Goal: Information Seeking & Learning: Check status

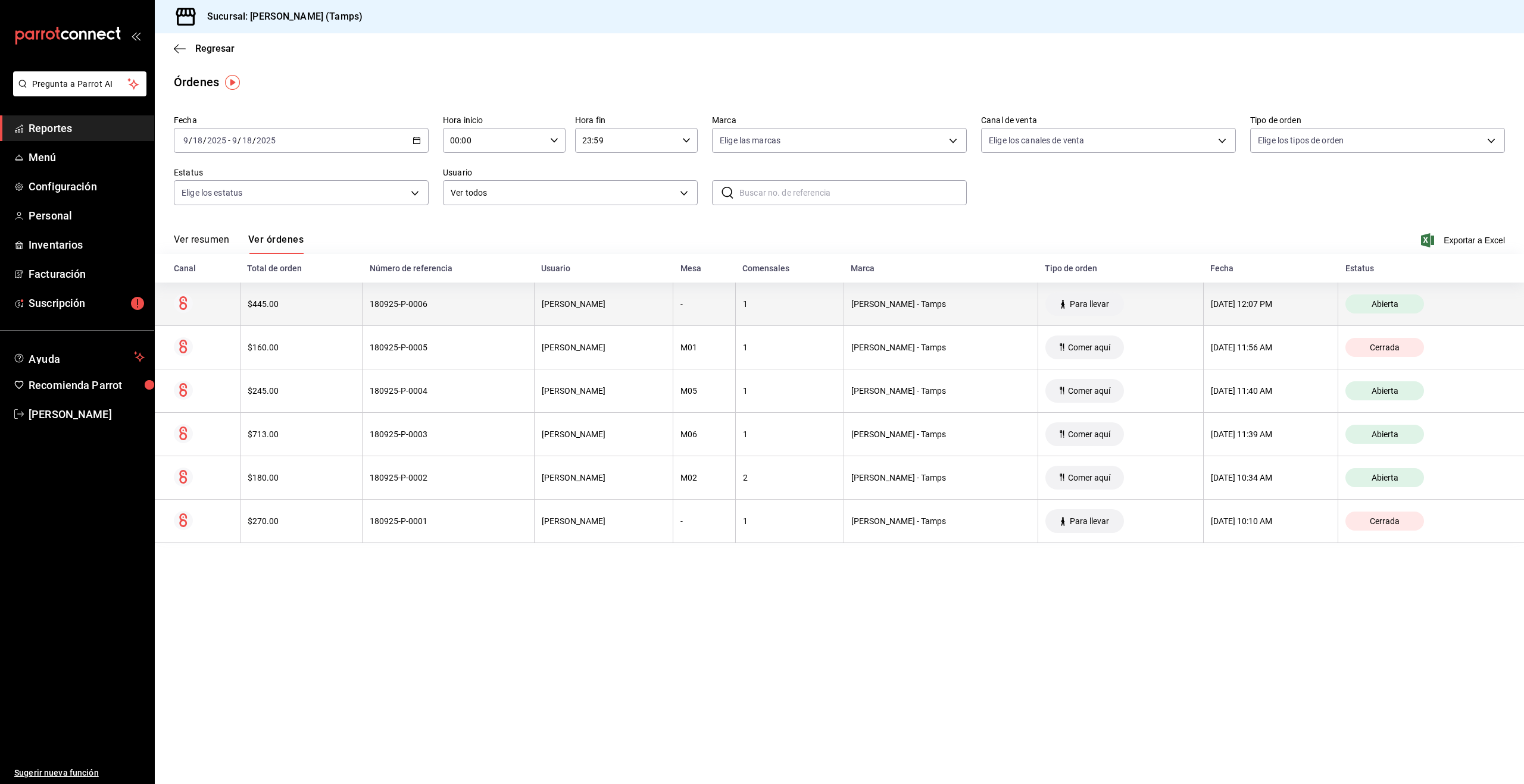
click at [322, 295] on th "$445.00" at bounding box center [301, 304] width 122 height 43
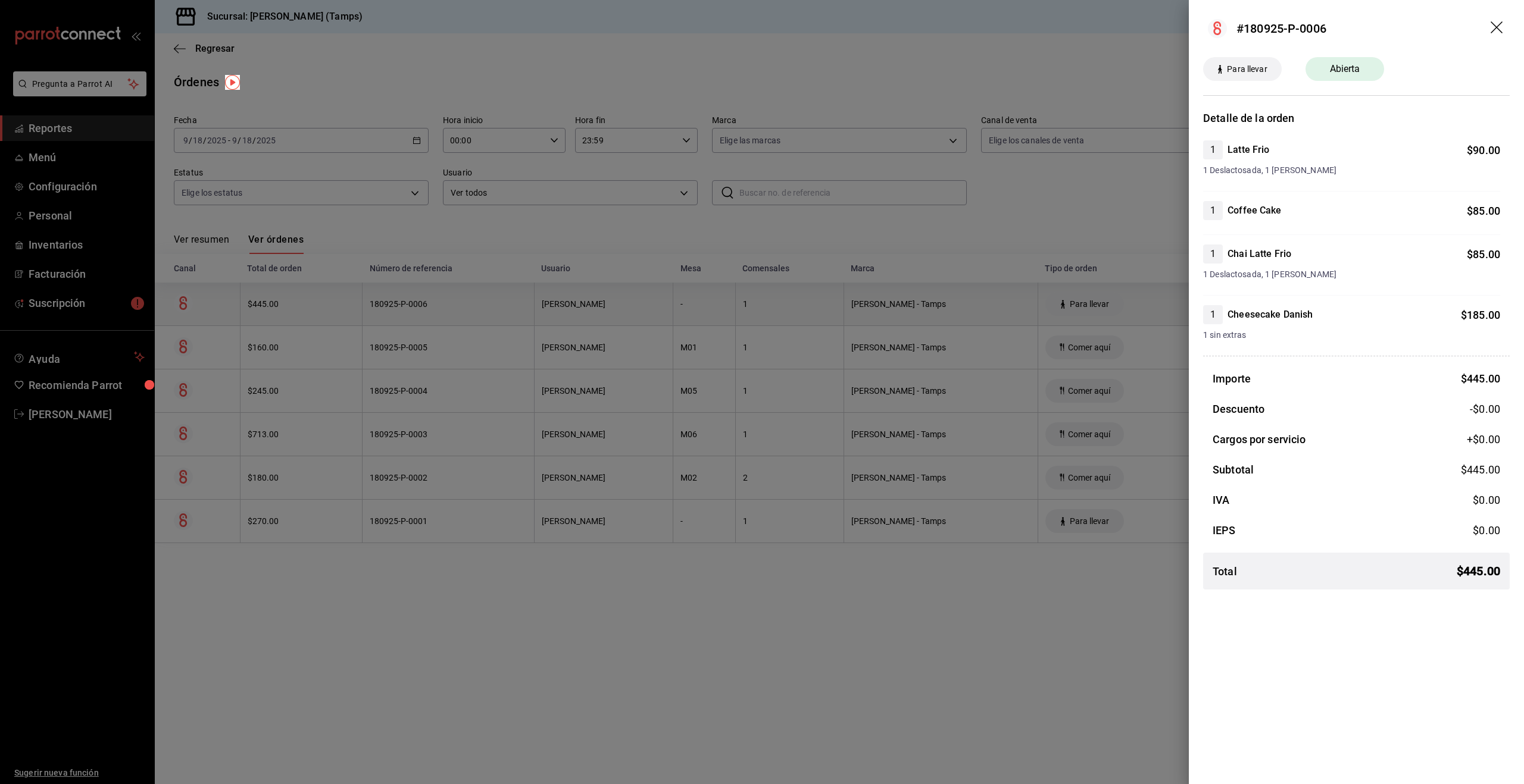
click at [322, 295] on div at bounding box center [762, 392] width 1524 height 784
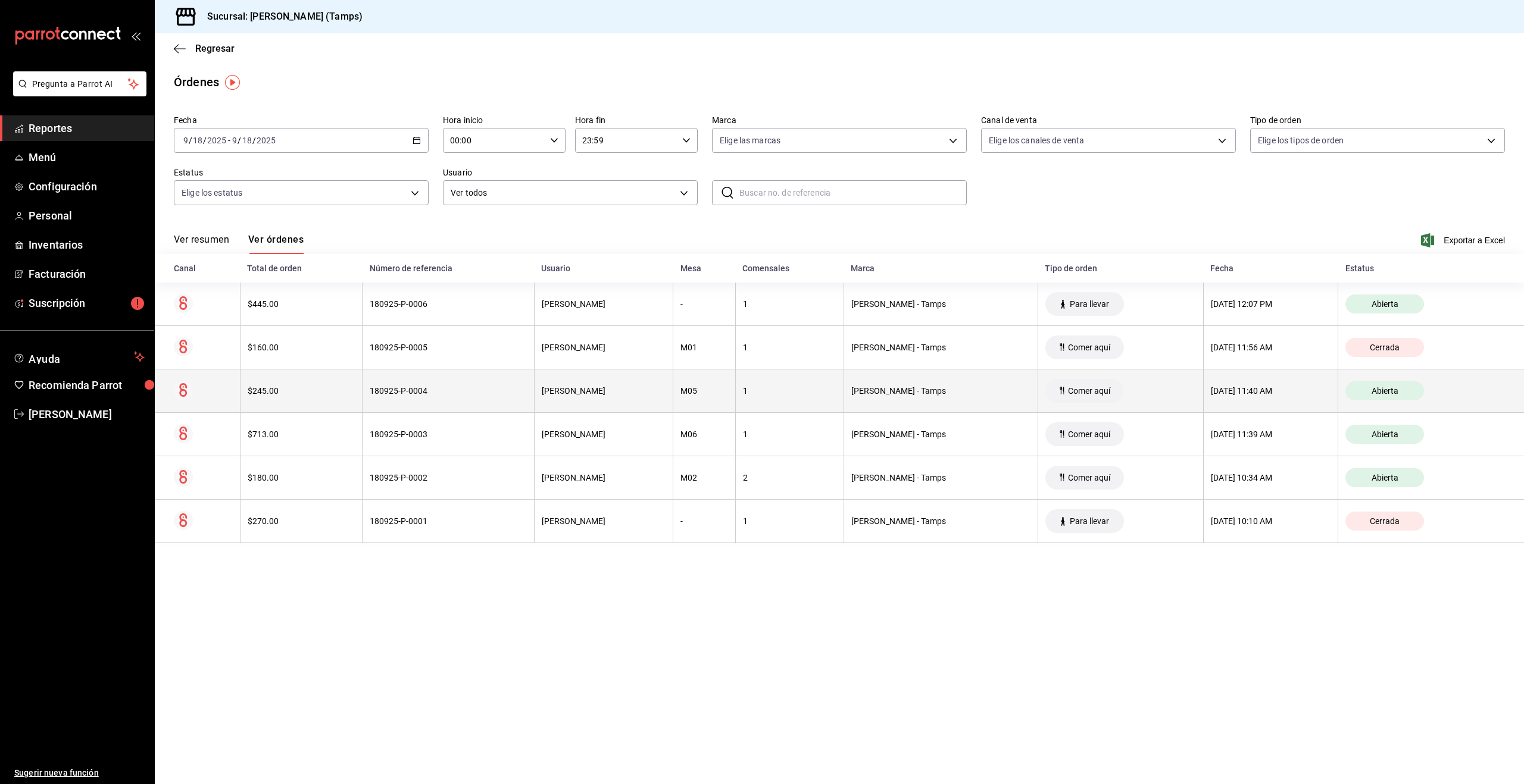
click at [322, 379] on th "$245.00" at bounding box center [301, 391] width 122 height 43
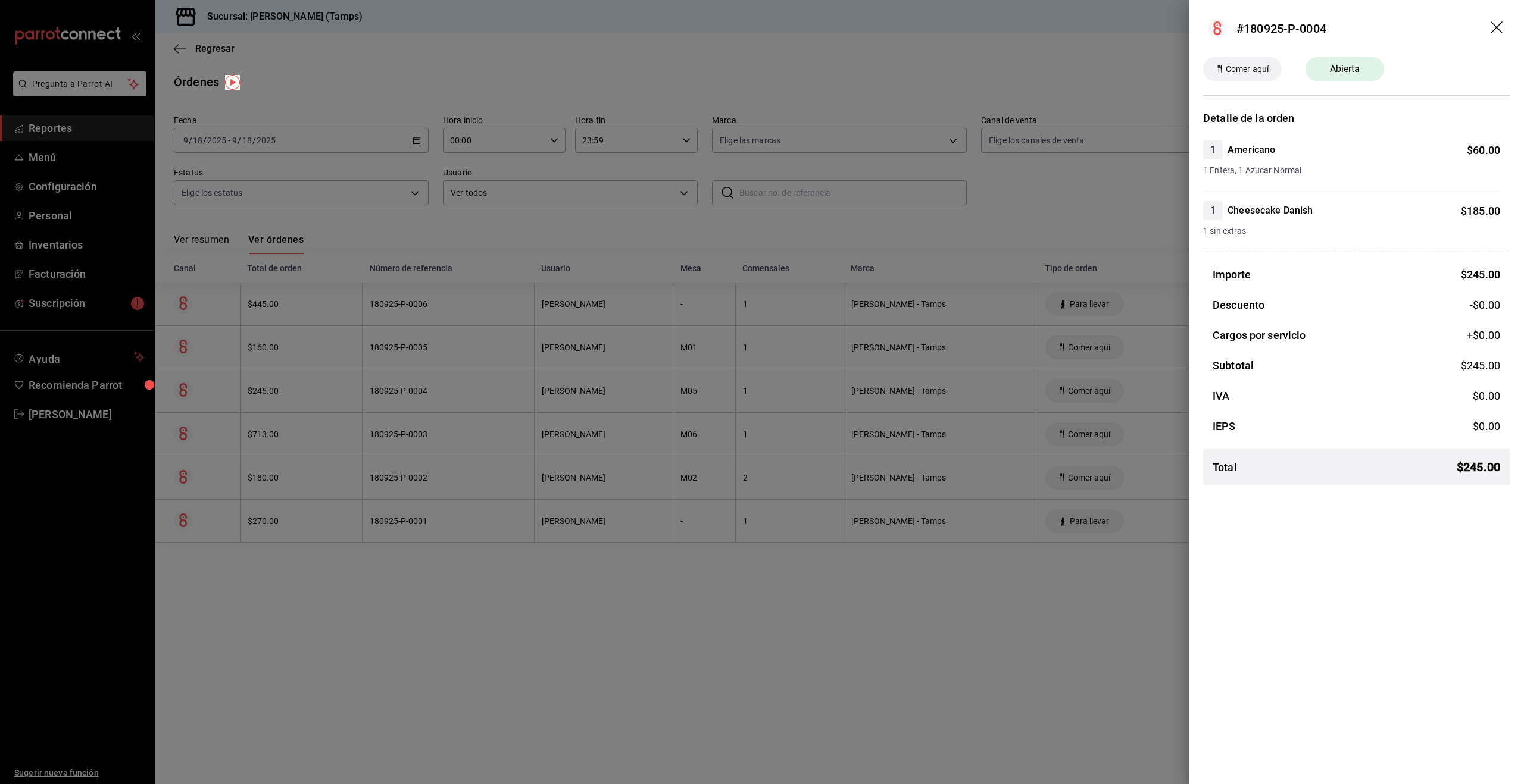
click at [322, 379] on div at bounding box center [762, 392] width 1524 height 784
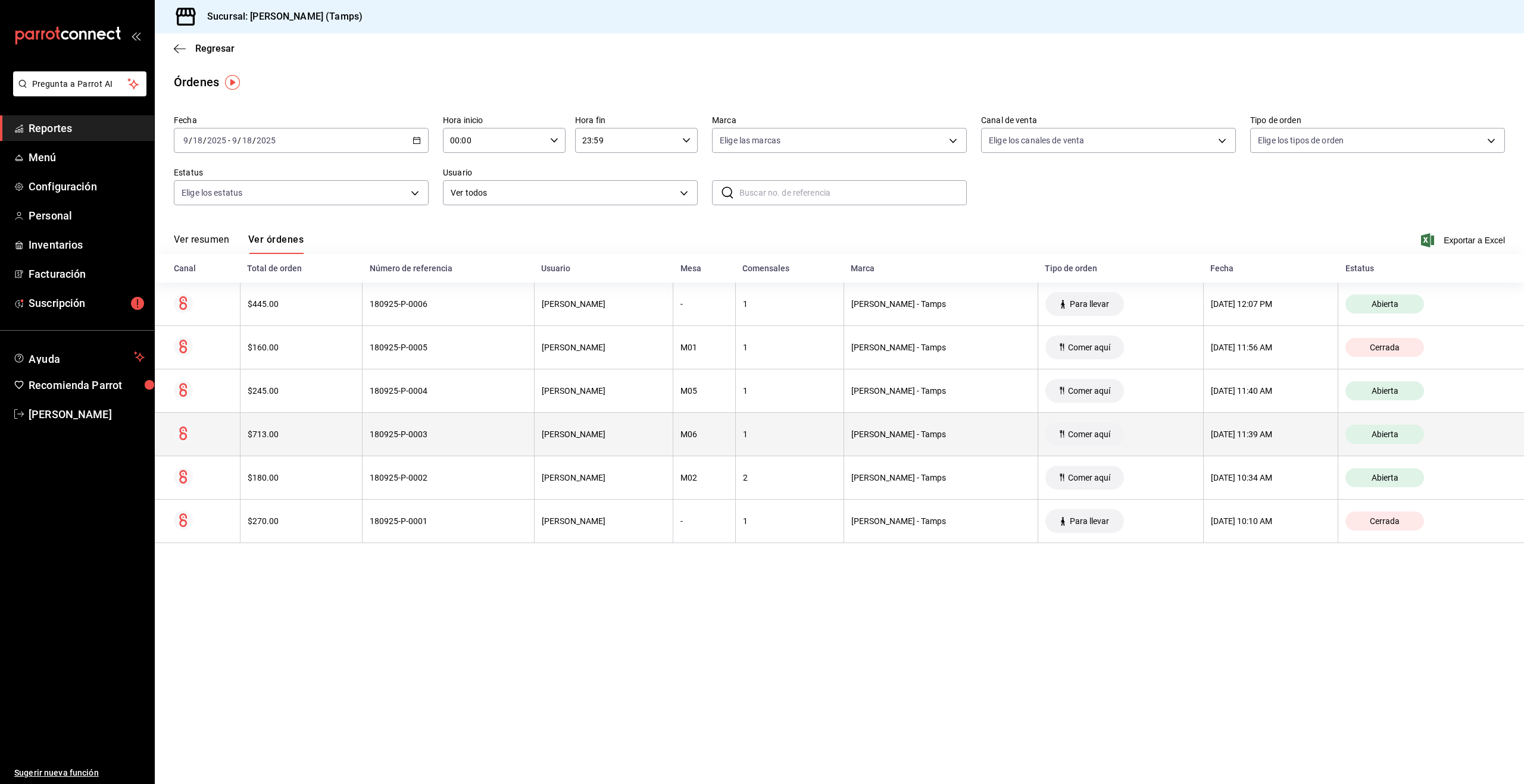
click at [318, 429] on th "$713.00" at bounding box center [301, 434] width 122 height 43
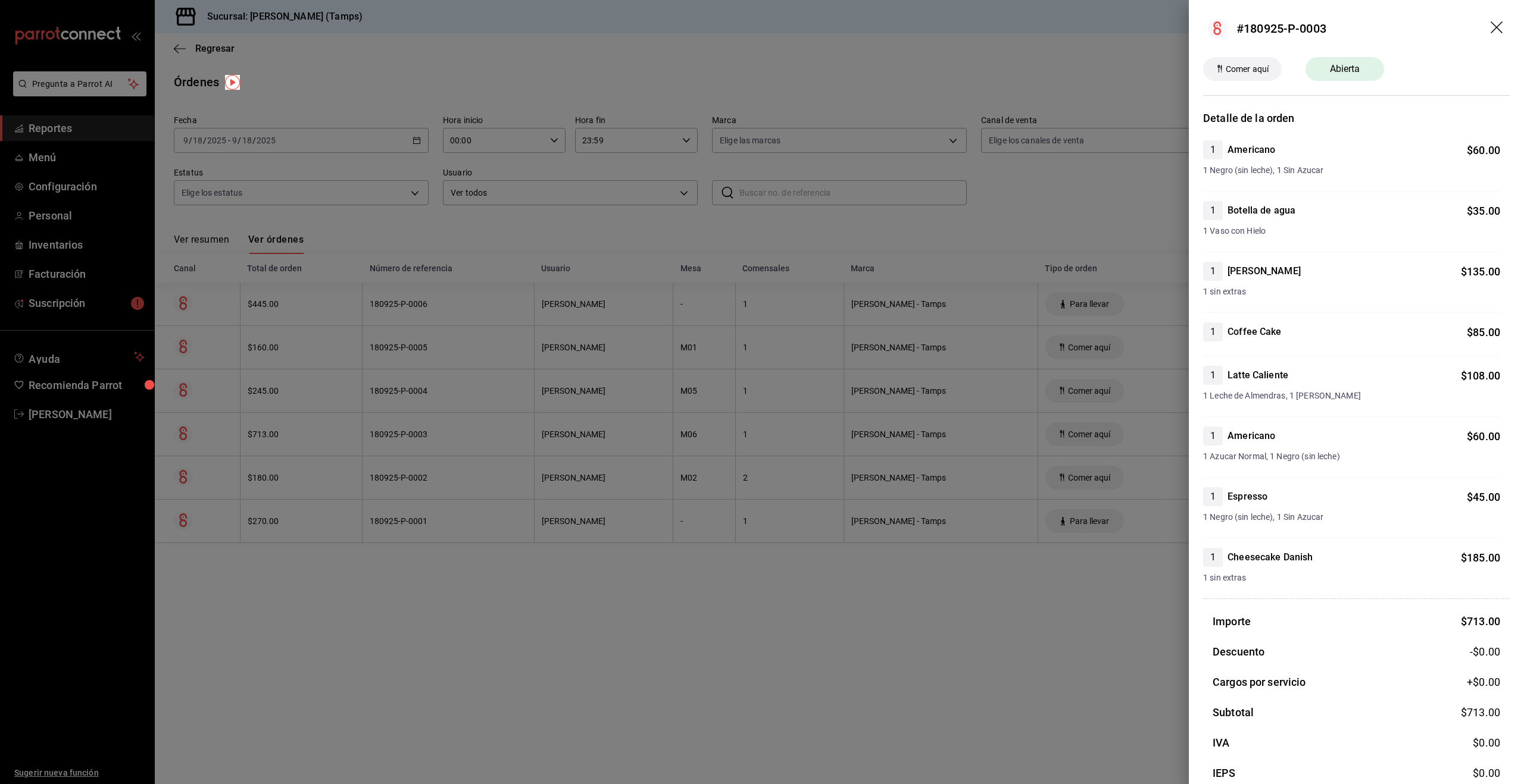
click at [318, 429] on div at bounding box center [762, 392] width 1524 height 784
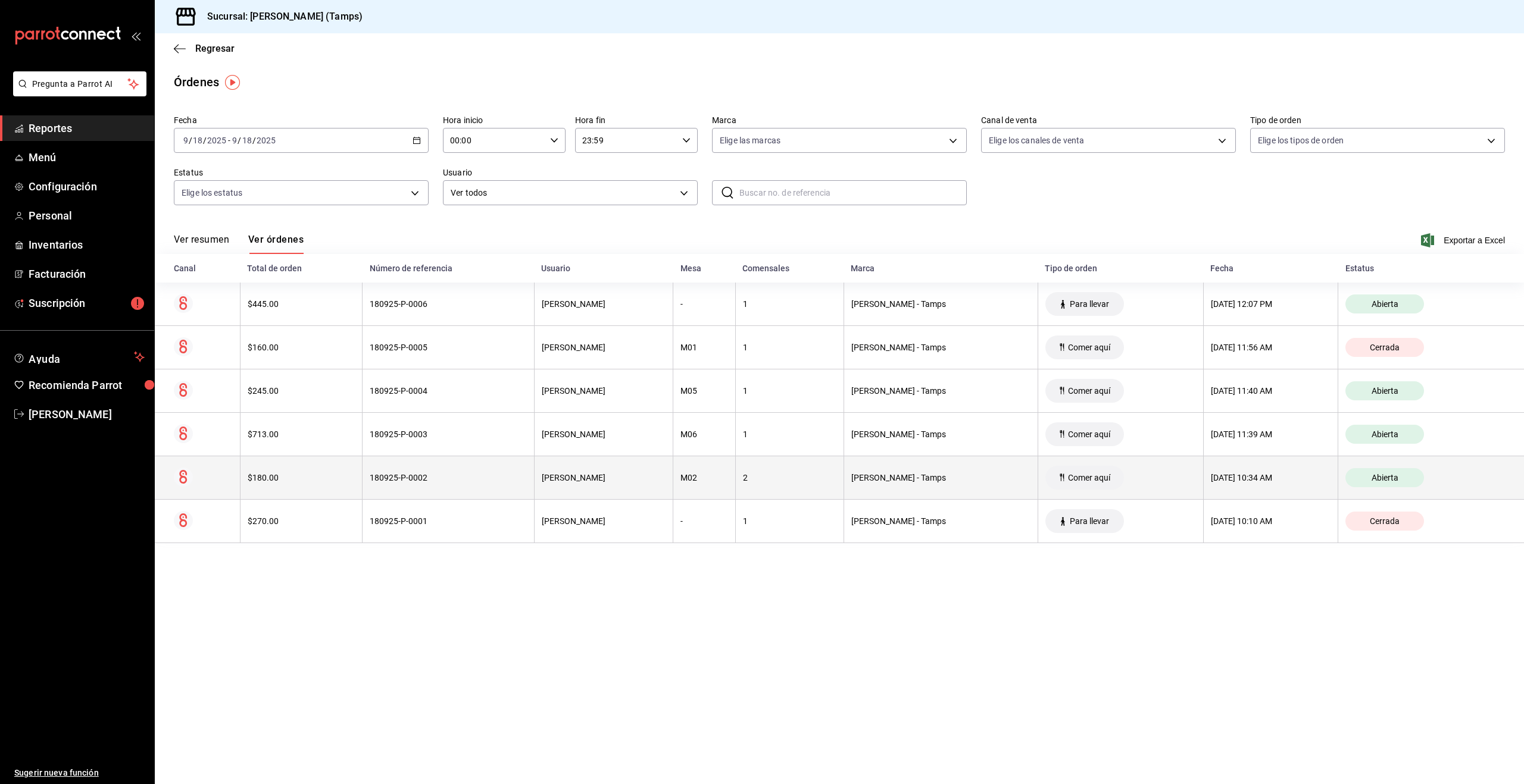
click at [322, 469] on th "$180.00" at bounding box center [301, 478] width 122 height 43
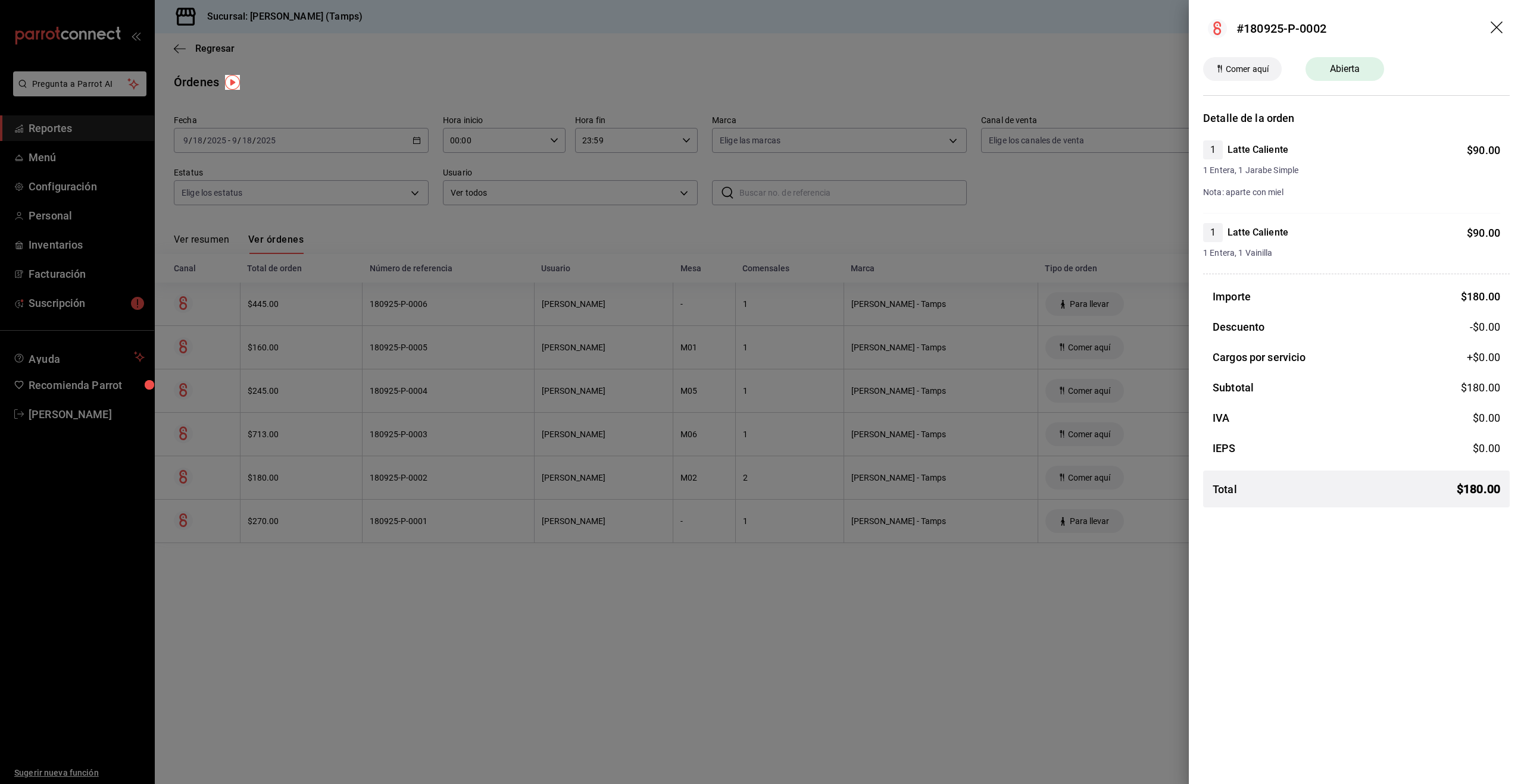
click at [323, 469] on div at bounding box center [762, 392] width 1524 height 784
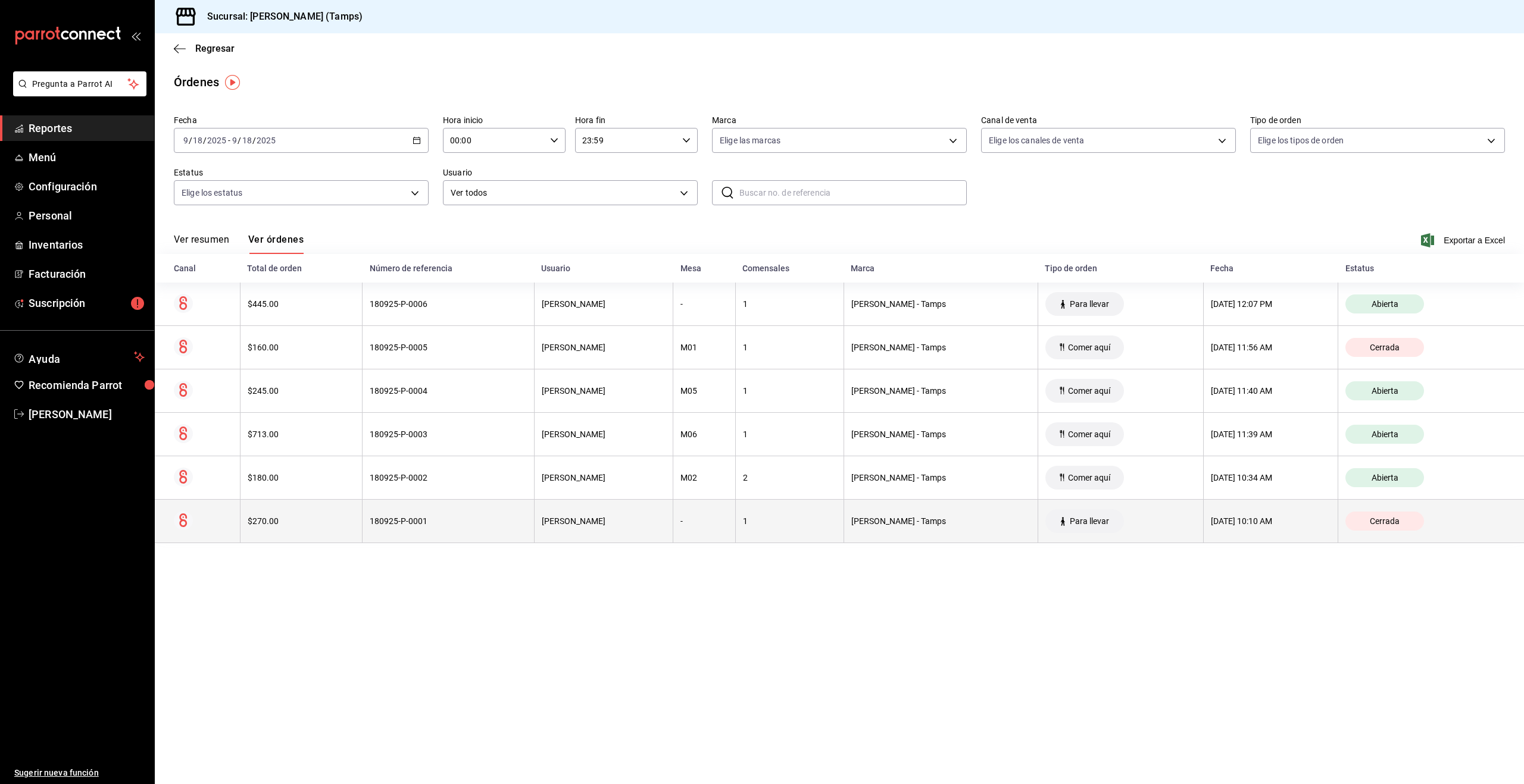
click at [309, 521] on div "$270.00" at bounding box center [301, 521] width 107 height 9
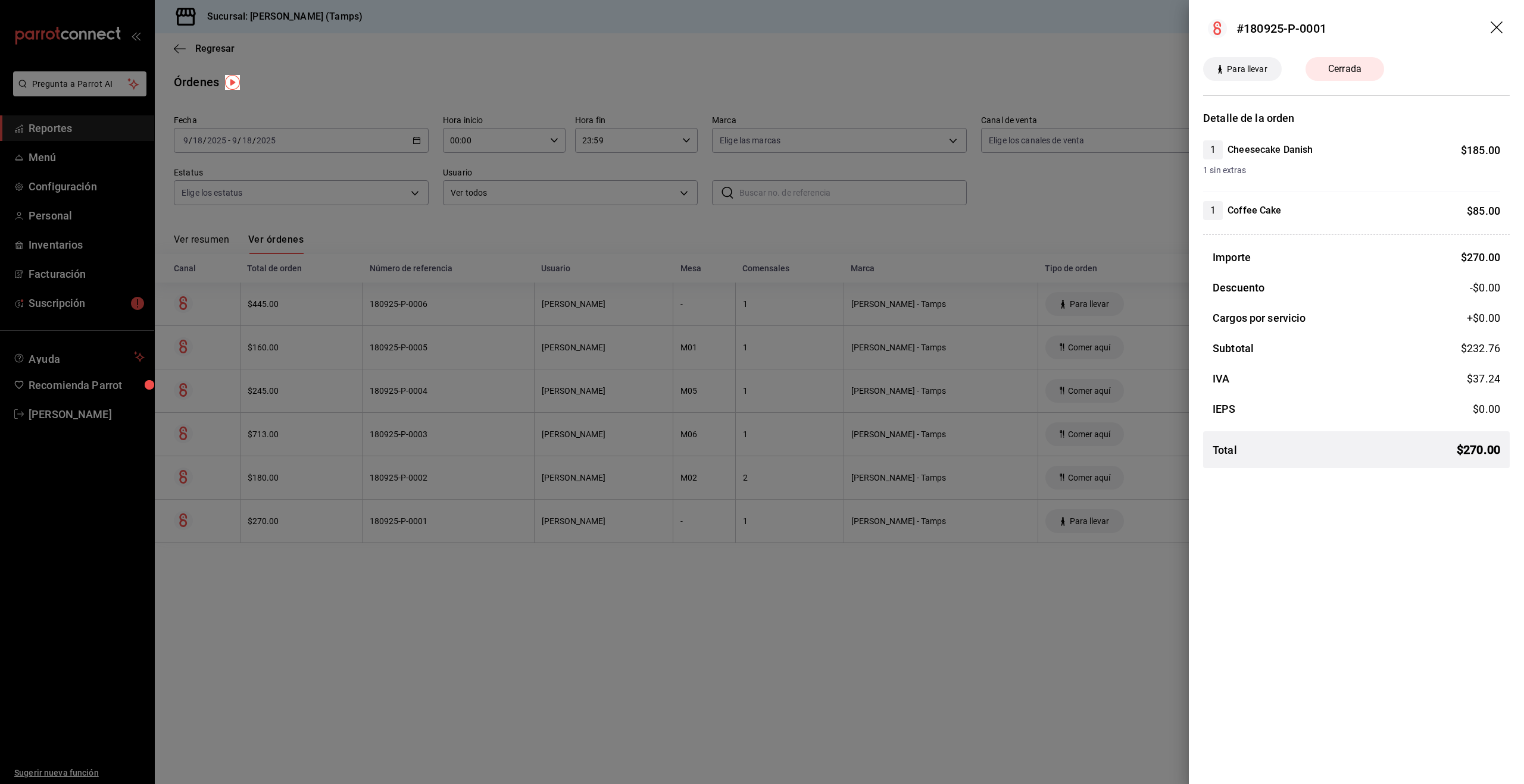
click at [308, 521] on div at bounding box center [762, 392] width 1524 height 784
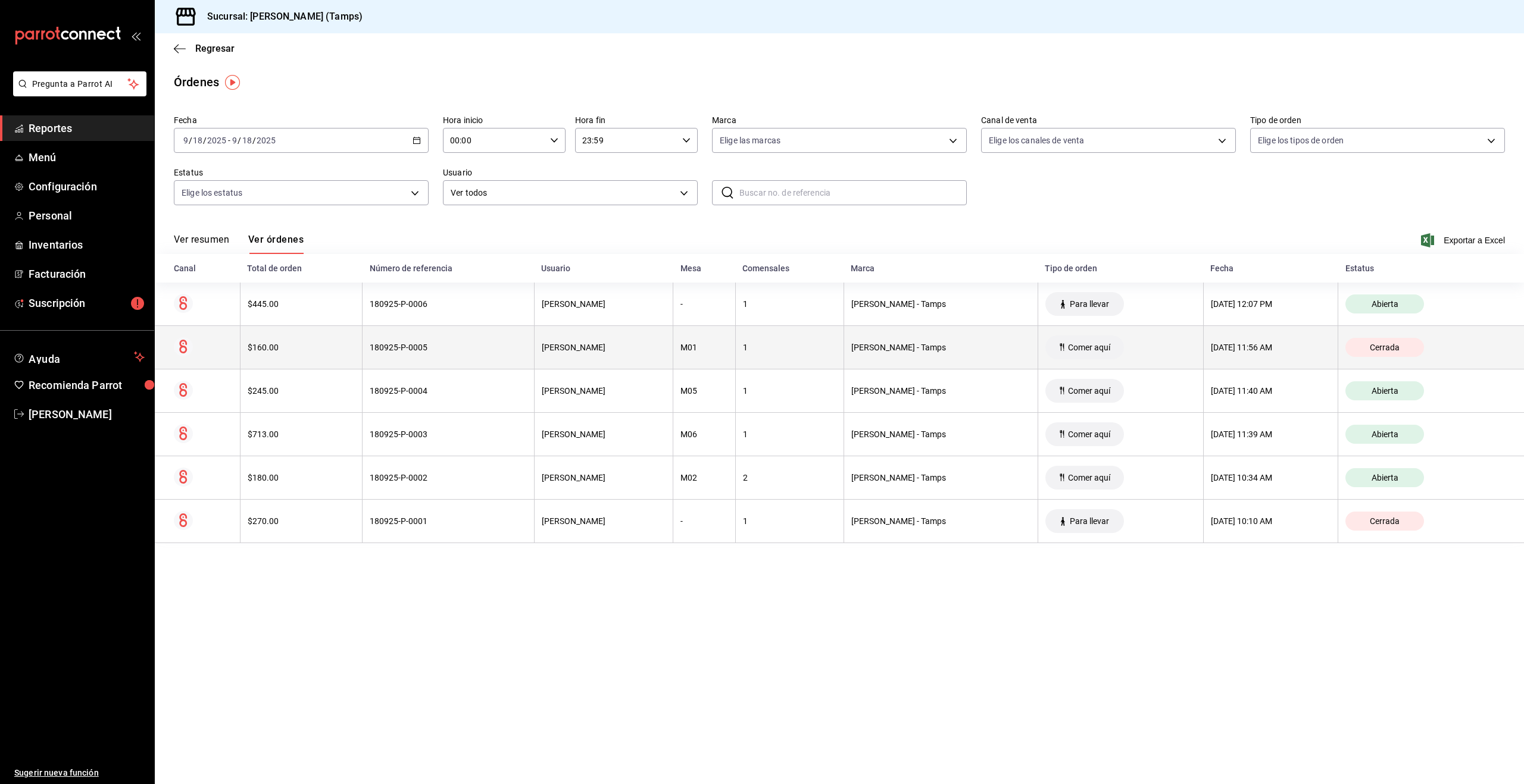
click at [315, 348] on div "$160.00" at bounding box center [301, 347] width 107 height 9
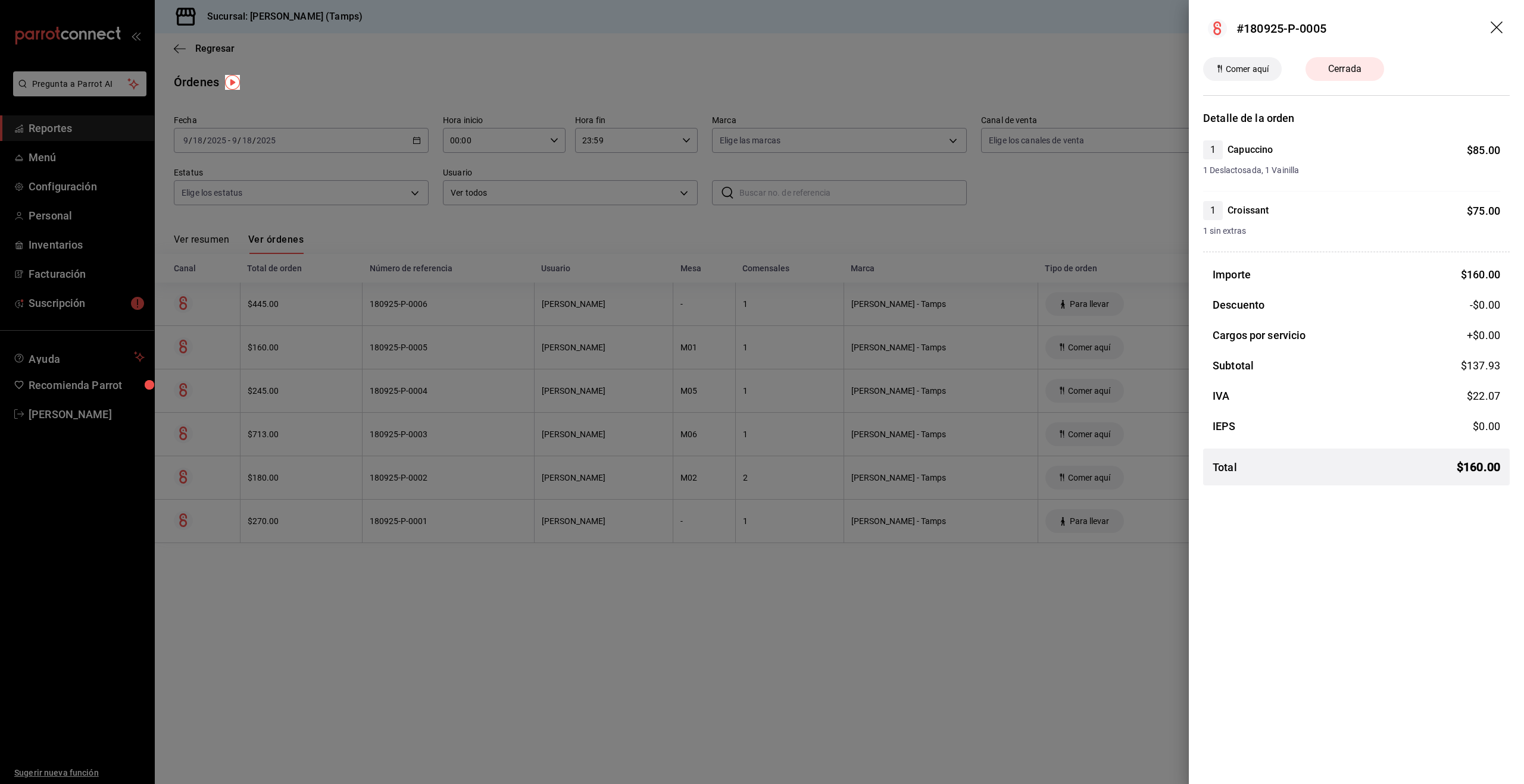
click at [315, 348] on div at bounding box center [762, 392] width 1524 height 784
